Goal: Browse casually

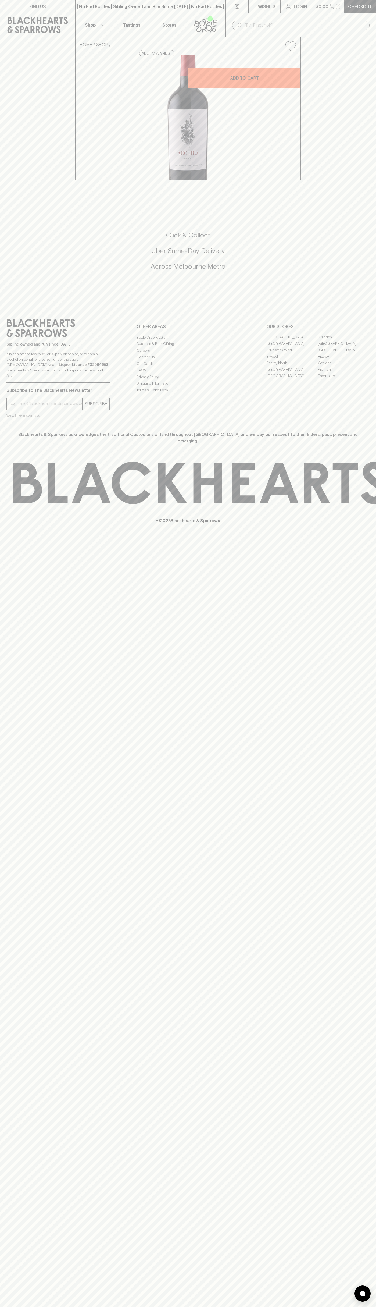
click at [73, 25] on link at bounding box center [37, 25] width 75 height 24
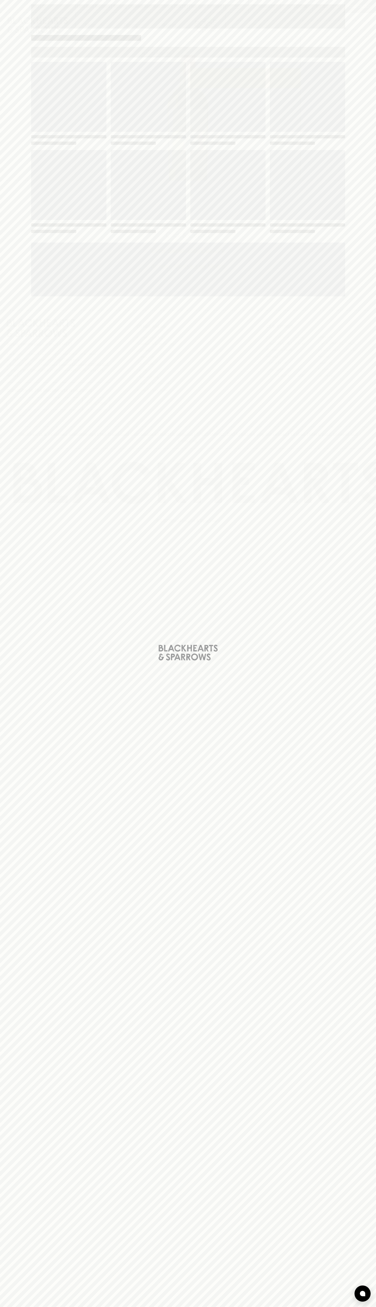
click at [365, 662] on div "Loading" at bounding box center [188, 653] width 376 height 1307
click at [267, 1307] on html "FIND US | No Bad Bottles | Sibling Owned and Run Since [DATE] | No Bad Bottles …" at bounding box center [188, 653] width 376 height 1307
click at [19, 1025] on div "Loading" at bounding box center [188, 653] width 376 height 1307
